Goal: Task Accomplishment & Management: Manage account settings

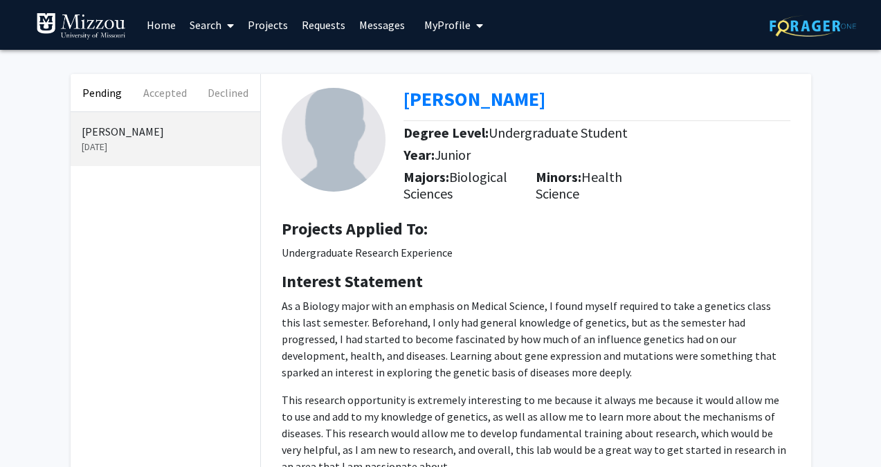
scroll to position [199, 0]
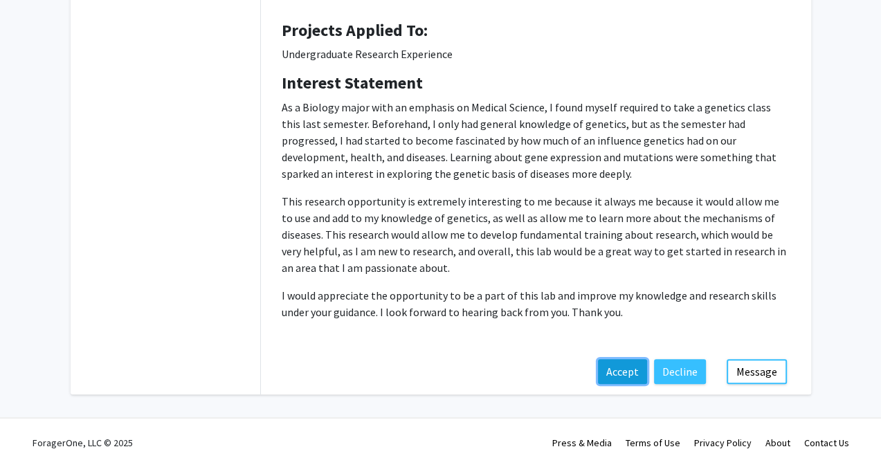
click at [625, 371] on button "Accept" at bounding box center [622, 371] width 49 height 25
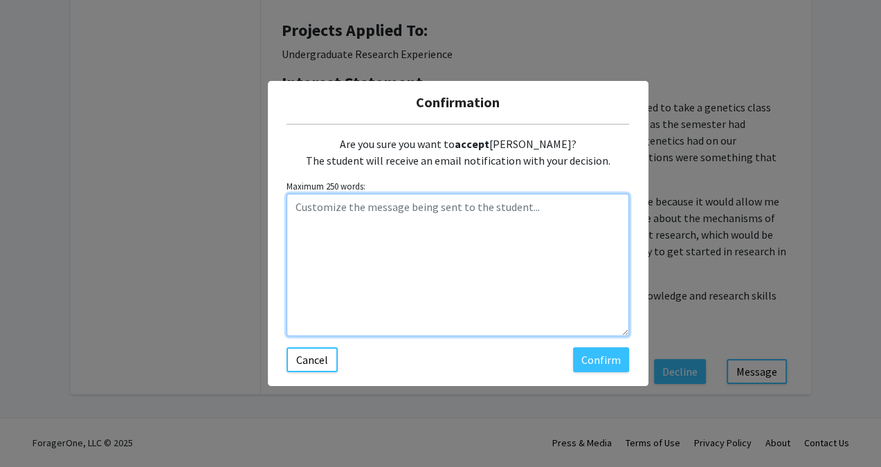
click at [322, 203] on textarea "Customize the message being sent to the student..." at bounding box center [457, 265] width 343 height 143
type textarea "Looking forward to having you in the lab! E"
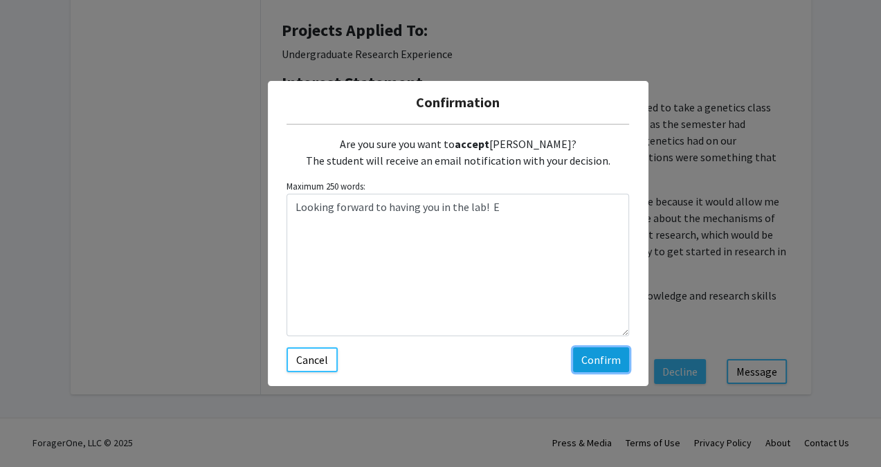
click at [602, 354] on button "Confirm" at bounding box center [601, 359] width 56 height 25
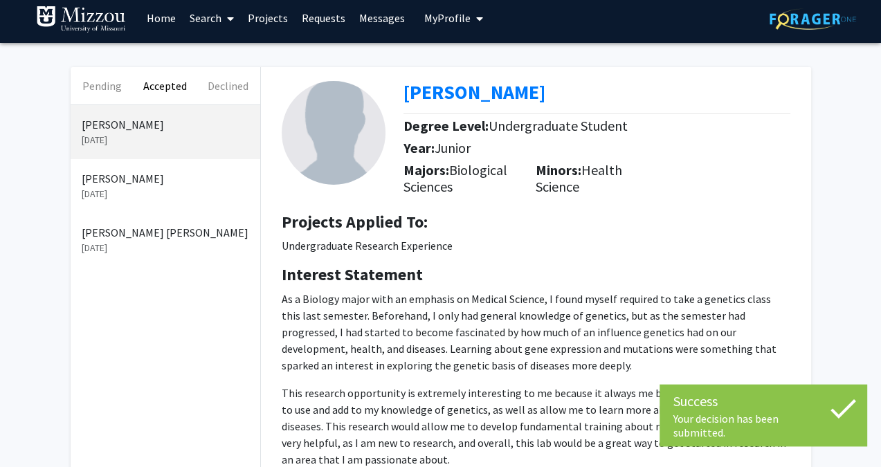
scroll to position [0, 0]
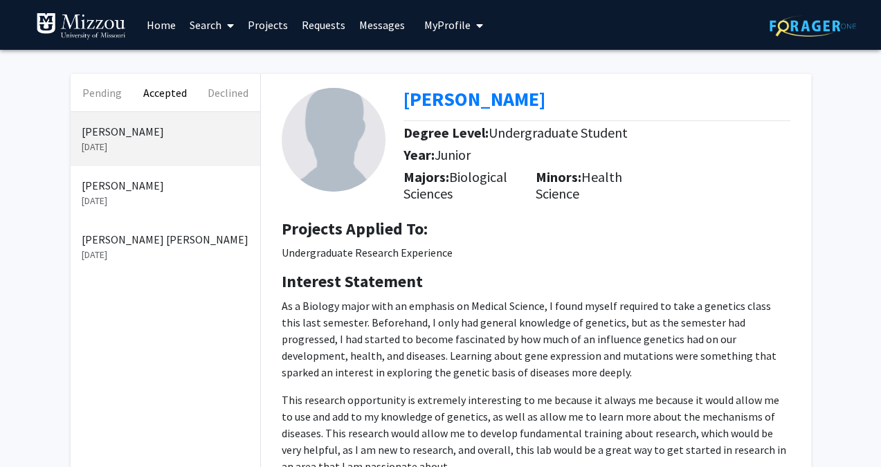
click at [267, 26] on link "Projects" at bounding box center [268, 25] width 54 height 48
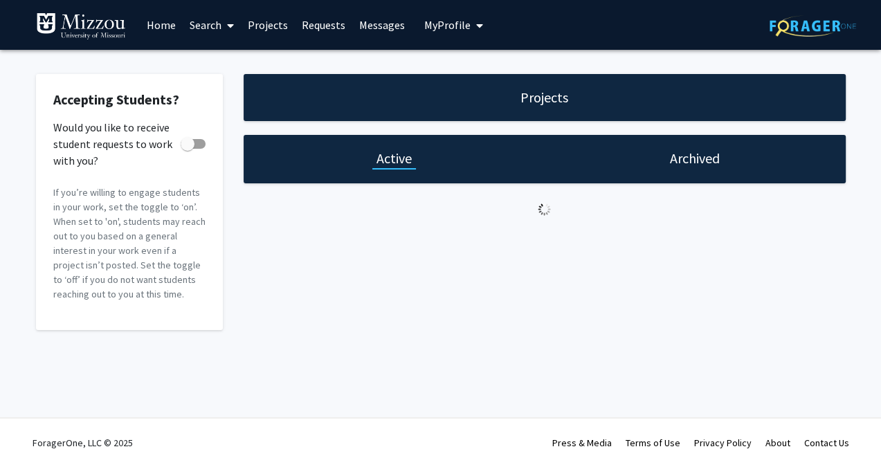
checkbox input "true"
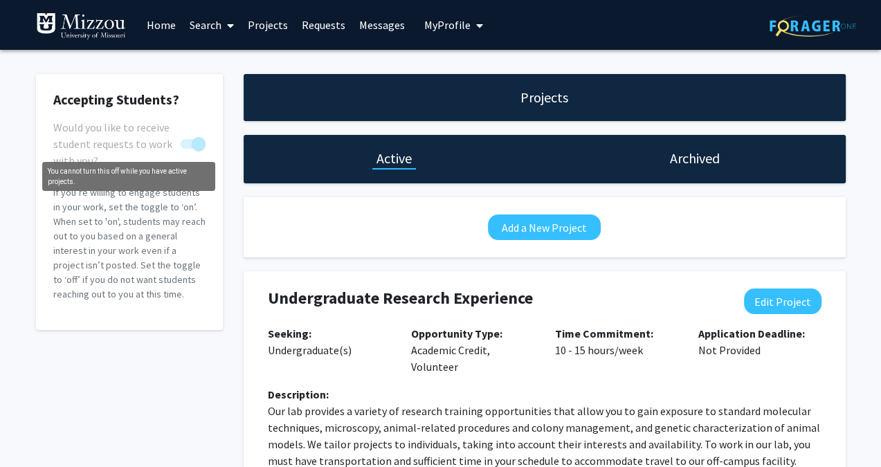
click at [183, 145] on span "You cannot turn this off while you have active projects." at bounding box center [193, 144] width 25 height 10
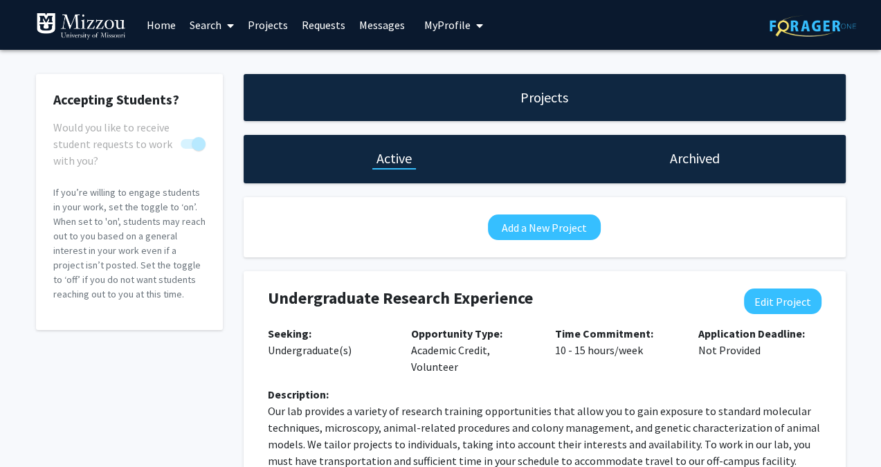
drag, startPoint x: 201, startPoint y: 142, endPoint x: 170, endPoint y: 144, distance: 31.2
click at [170, 144] on label "Would you like to receive student requests to work with you?" at bounding box center [129, 144] width 152 height 17
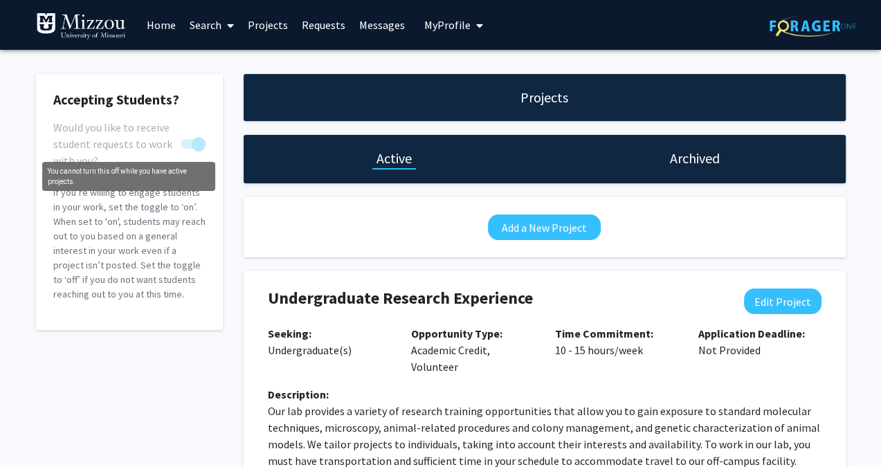
click at [183, 147] on span "You cannot turn this off while you have active projects." at bounding box center [193, 144] width 25 height 10
drag, startPoint x: 183, startPoint y: 147, endPoint x: 268, endPoint y: 215, distance: 108.8
click at [268, 215] on div "Accepting Students? Would you like to receive student requests to work with you…" at bounding box center [441, 316] width 830 height 484
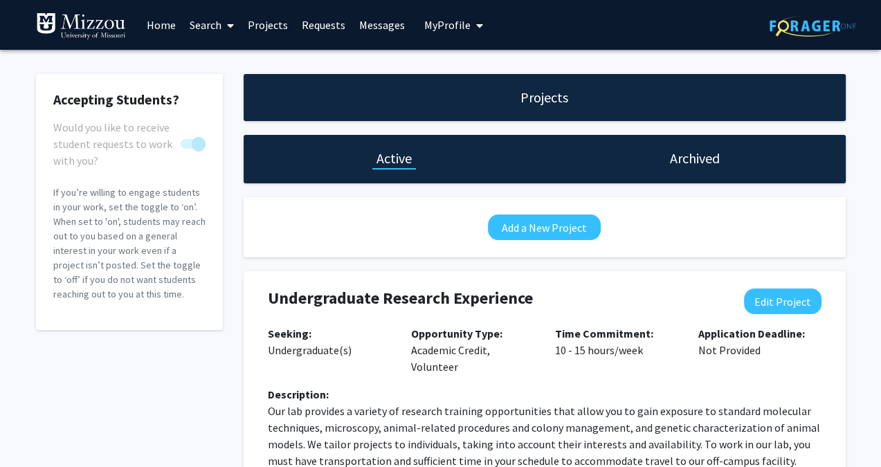
click at [702, 159] on h1 "Archived" at bounding box center [695, 158] width 50 height 19
